Goal: Find specific page/section: Find specific page/section

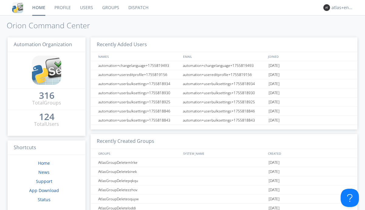
click at [138, 8] on link "Dispatch" at bounding box center [138, 7] width 29 height 15
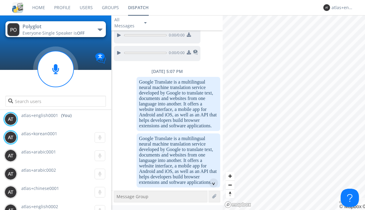
scroll to position [541, 0]
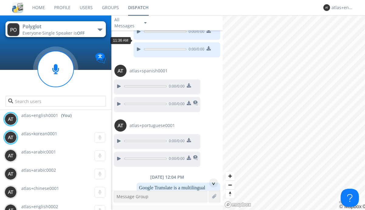
scroll to position [471, 0]
click at [211, 183] on div "^" at bounding box center [213, 182] width 9 height 9
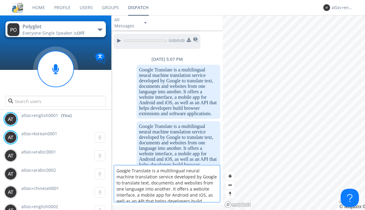
scroll to position [8, 0]
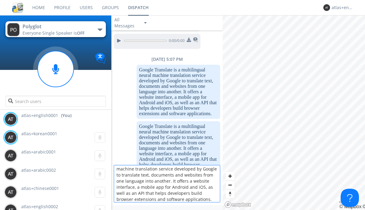
type textarea "Google Translate is a multilingual neural machine translation service developed…"
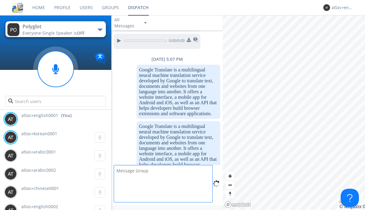
scroll to position [0, 0]
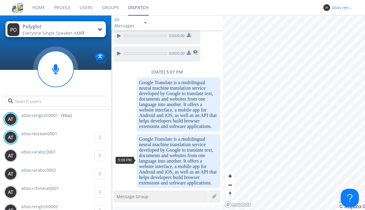
click at [341, 8] on div "atlas+english0001" at bounding box center [342, 8] width 23 height 6
